Goal: Task Accomplishment & Management: Manage account settings

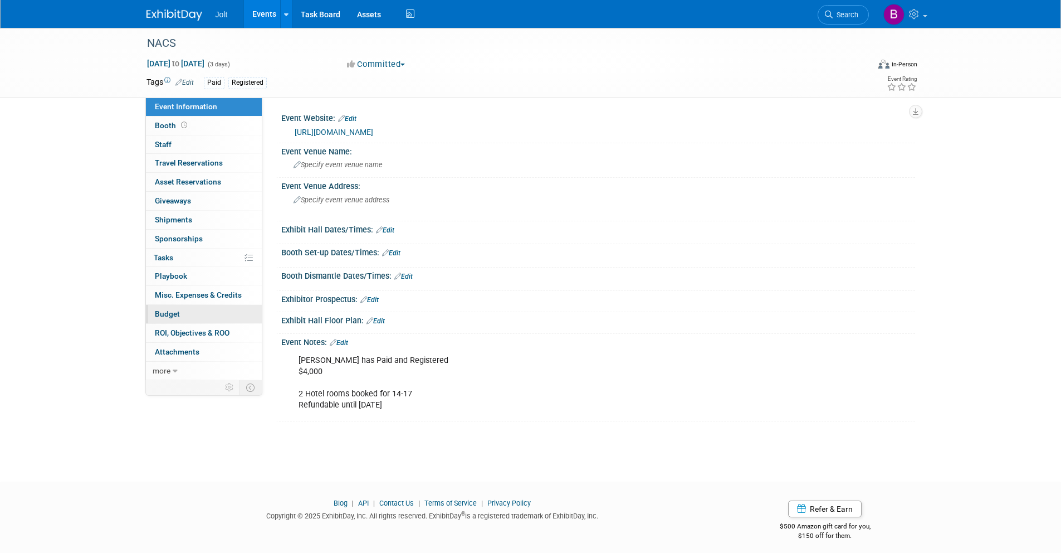
click at [189, 310] on link "Budget" at bounding box center [204, 314] width 116 height 18
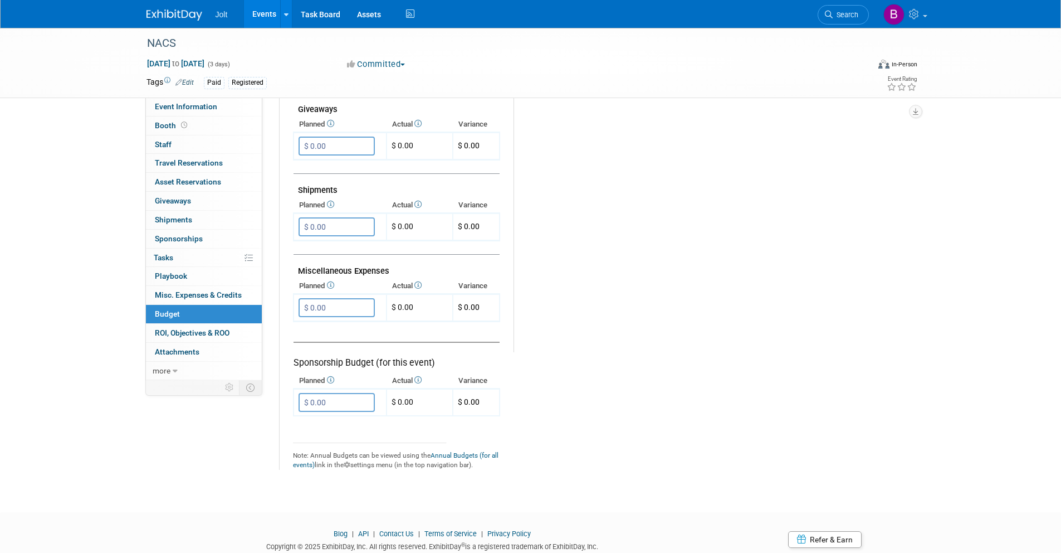
scroll to position [548, 0]
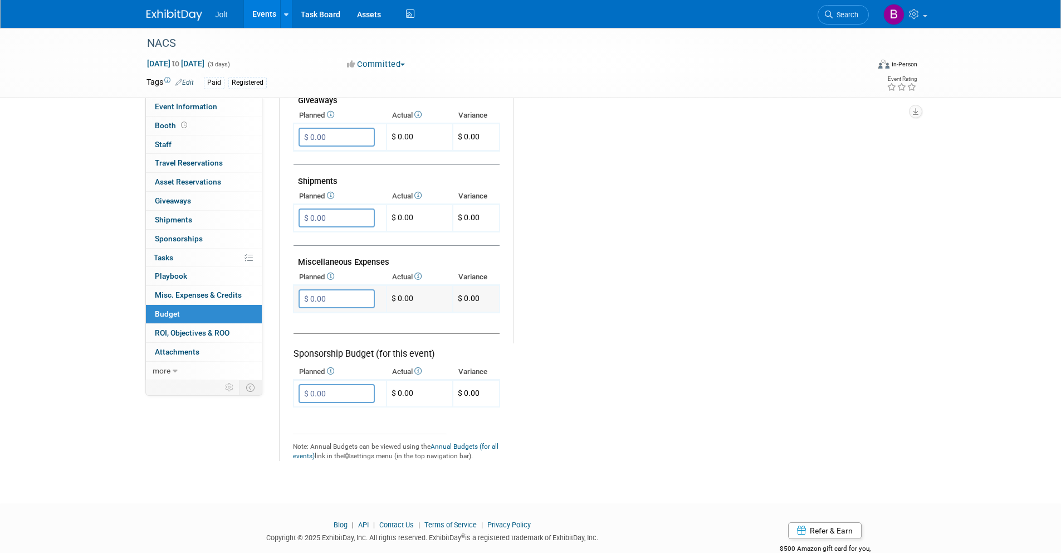
click at [329, 298] on input "$ 0.00" at bounding box center [337, 298] width 76 height 19
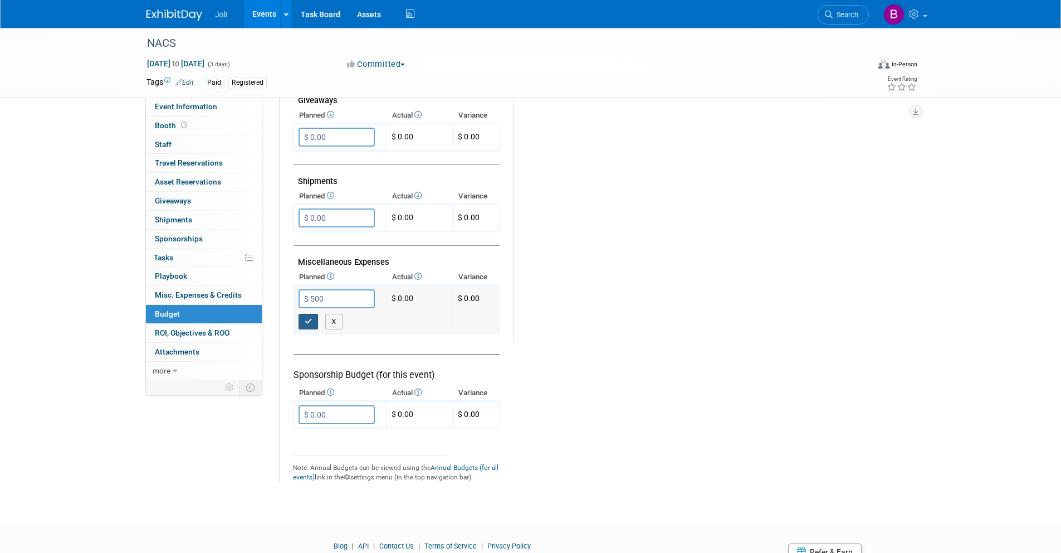
type input "$ 500.00"
click at [305, 323] on icon "button" at bounding box center [309, 321] width 8 height 7
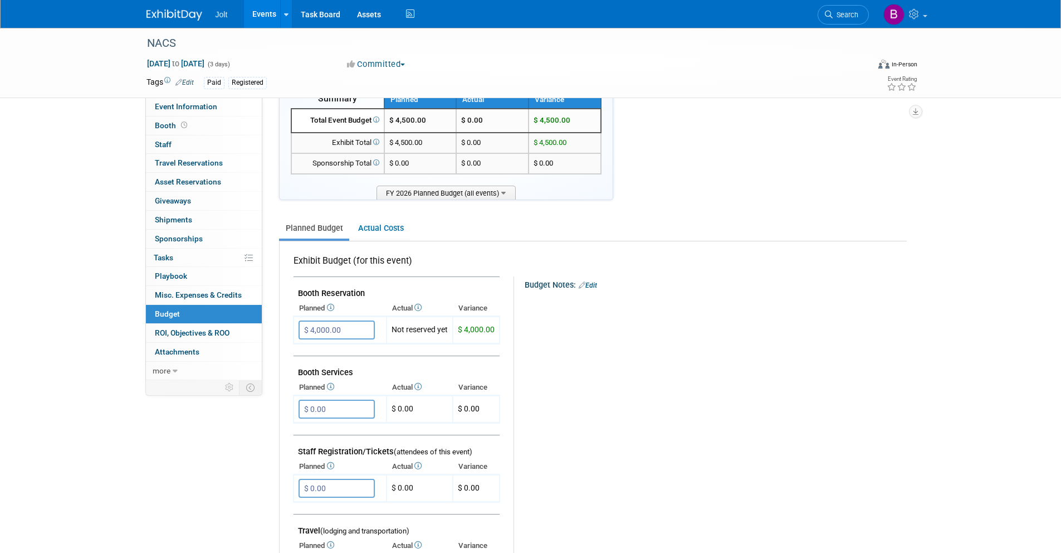
scroll to position [0, 0]
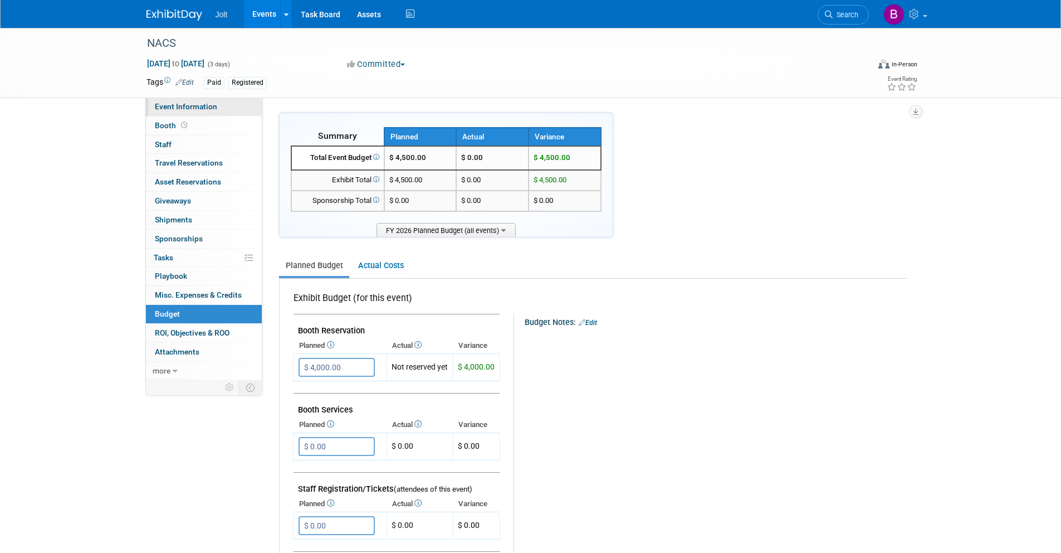
click at [200, 107] on span "Event Information" at bounding box center [186, 106] width 62 height 9
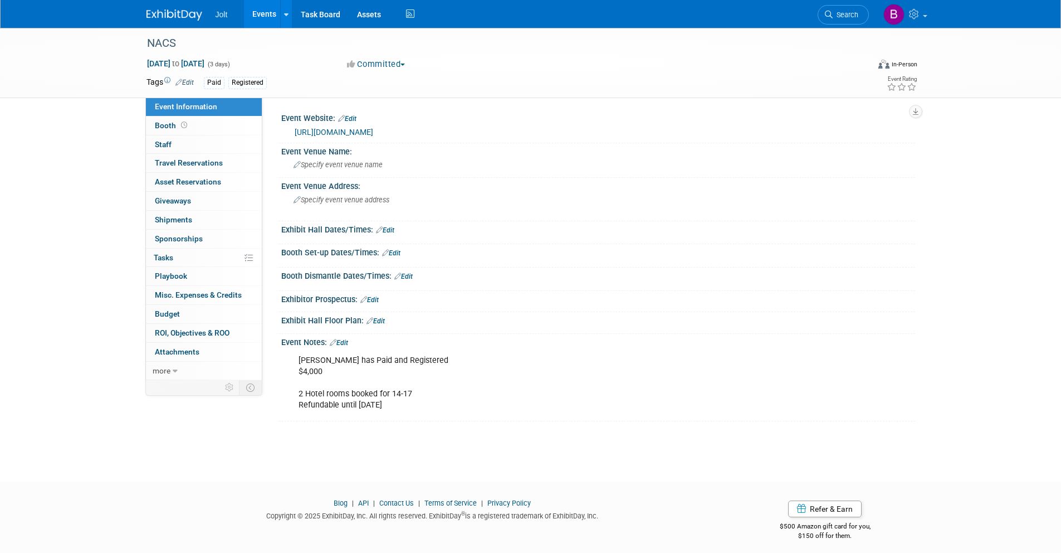
click at [341, 340] on link "Edit" at bounding box center [339, 343] width 18 height 8
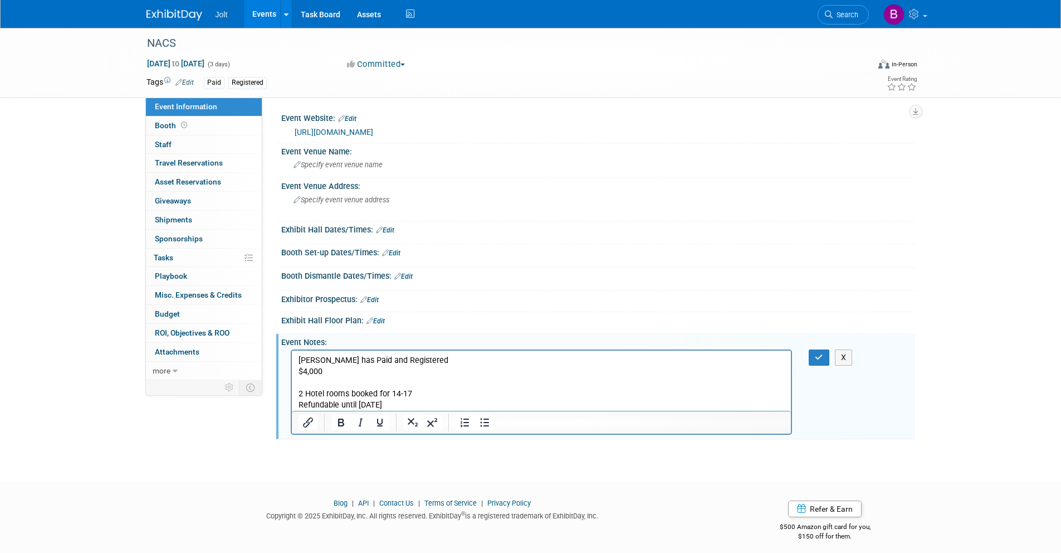
click at [340, 374] on p "[PERSON_NAME] has Paid and Registered $4,000 2 Hotel rooms booked for 14-17 Ref…" at bounding box center [541, 383] width 487 height 56
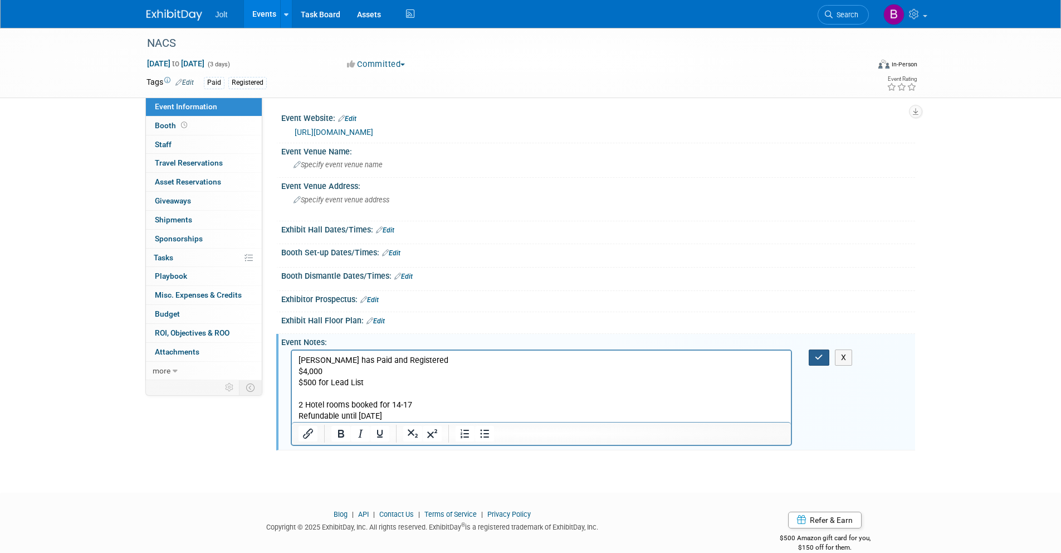
click at [818, 362] on button "button" at bounding box center [819, 357] width 21 height 16
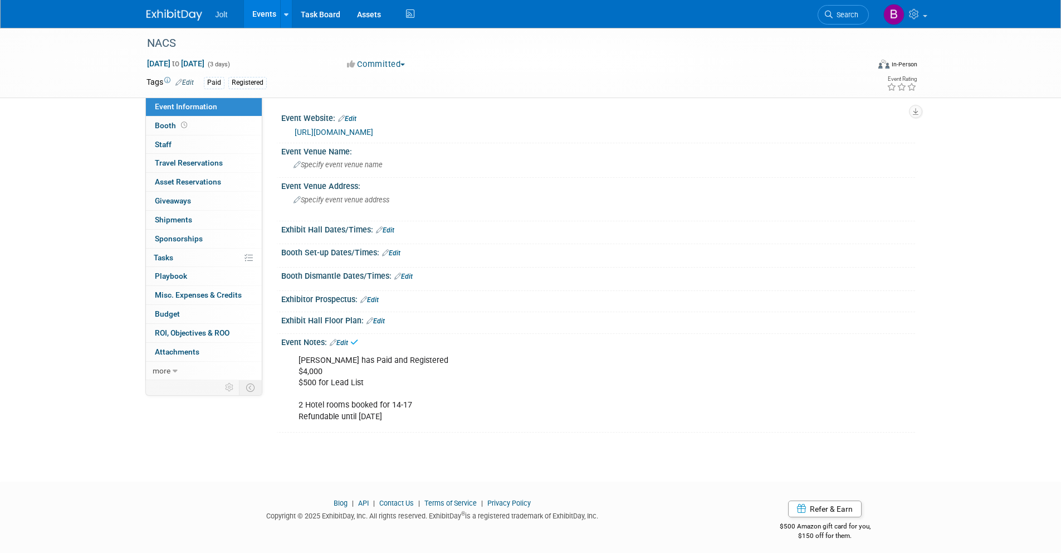
click at [160, 16] on img at bounding box center [175, 14] width 56 height 11
